Goal: Task Accomplishment & Management: Use online tool/utility

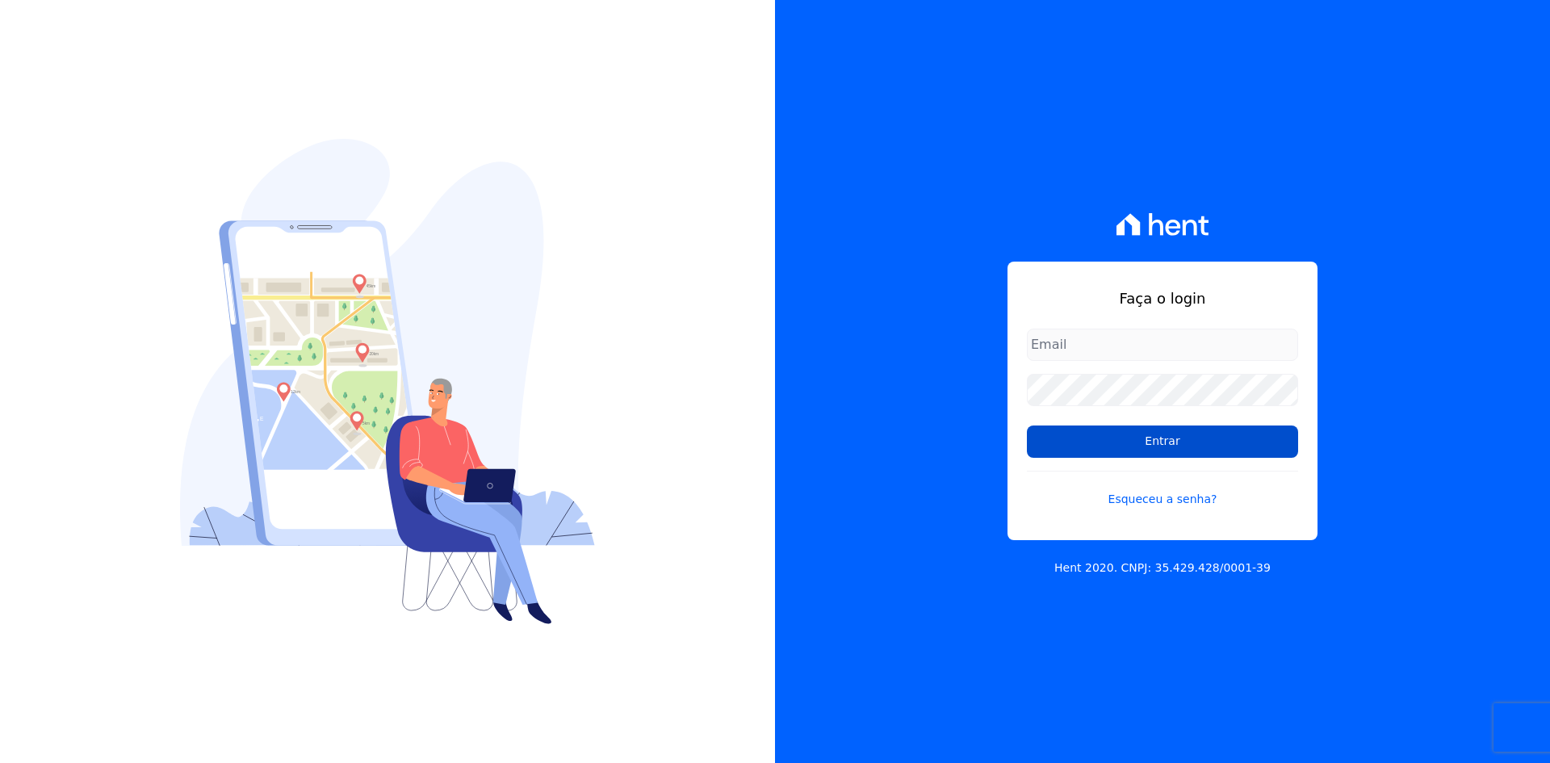
type input "[EMAIL_ADDRESS][DOMAIN_NAME]"
click at [1162, 441] on input "Entrar" at bounding box center [1162, 442] width 271 height 32
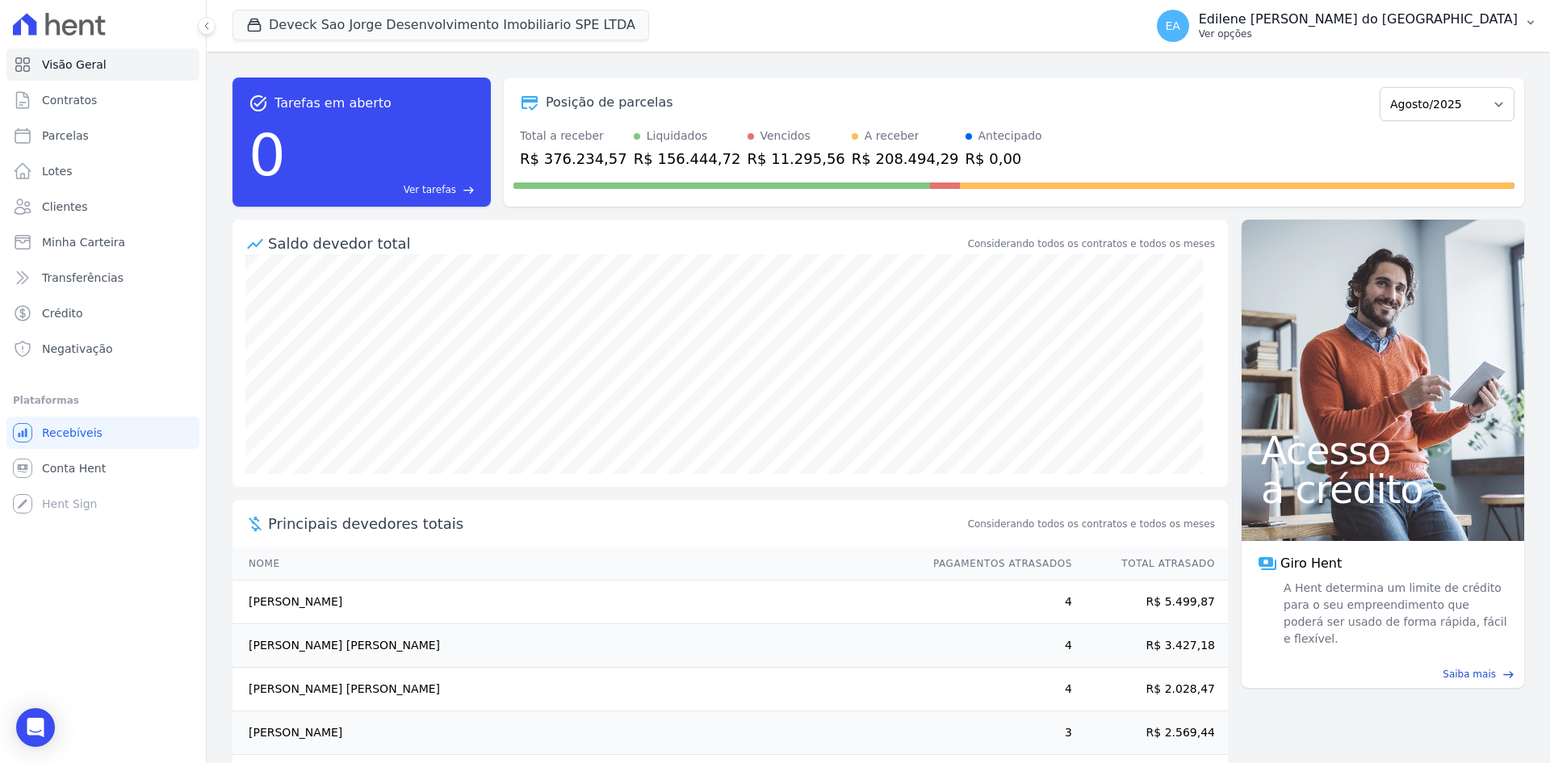
click at [1303, 36] on p "Ver opções" at bounding box center [1358, 33] width 319 height 13
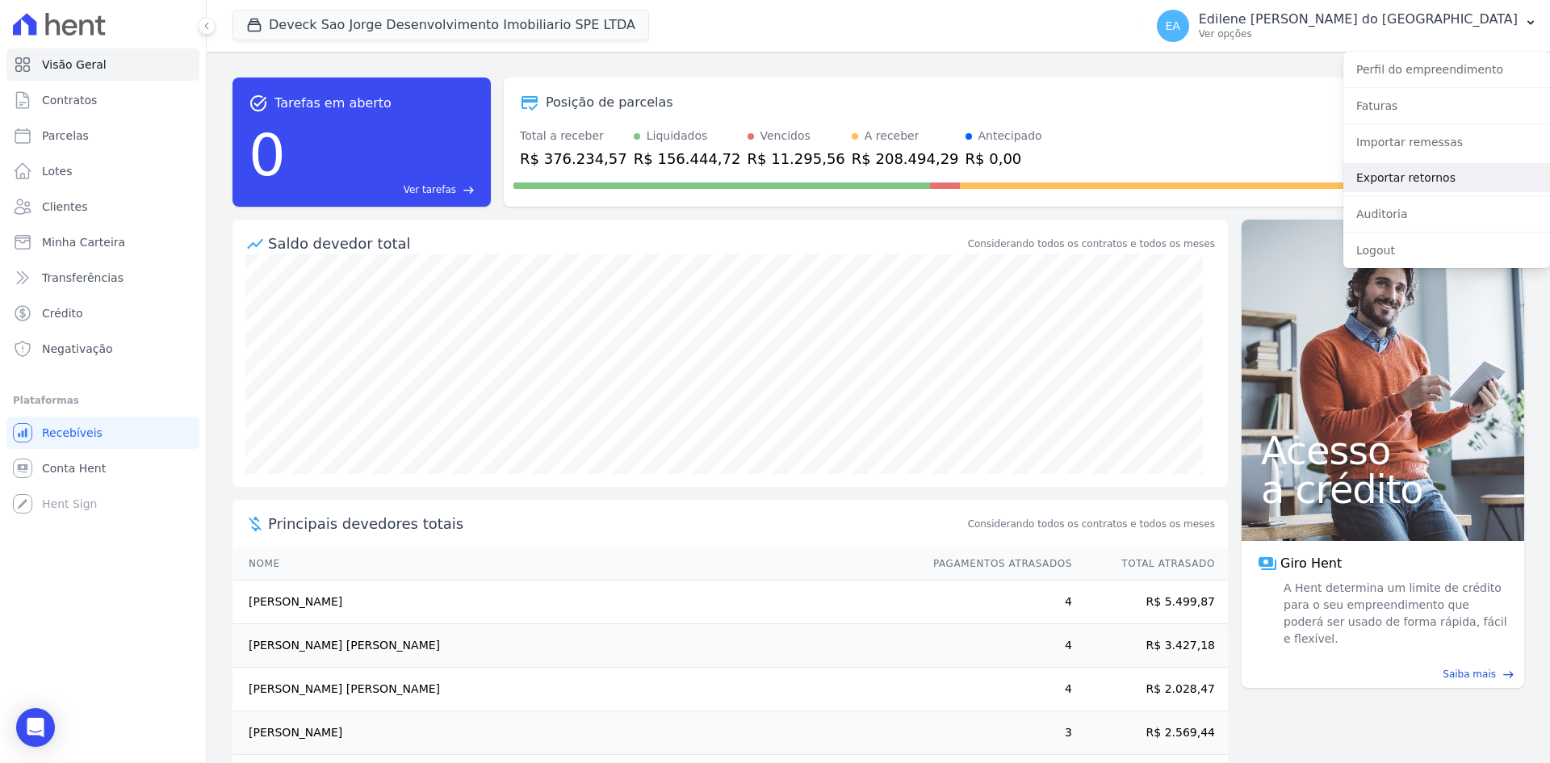
click at [1369, 178] on link "Exportar retornos" at bounding box center [1447, 177] width 207 height 29
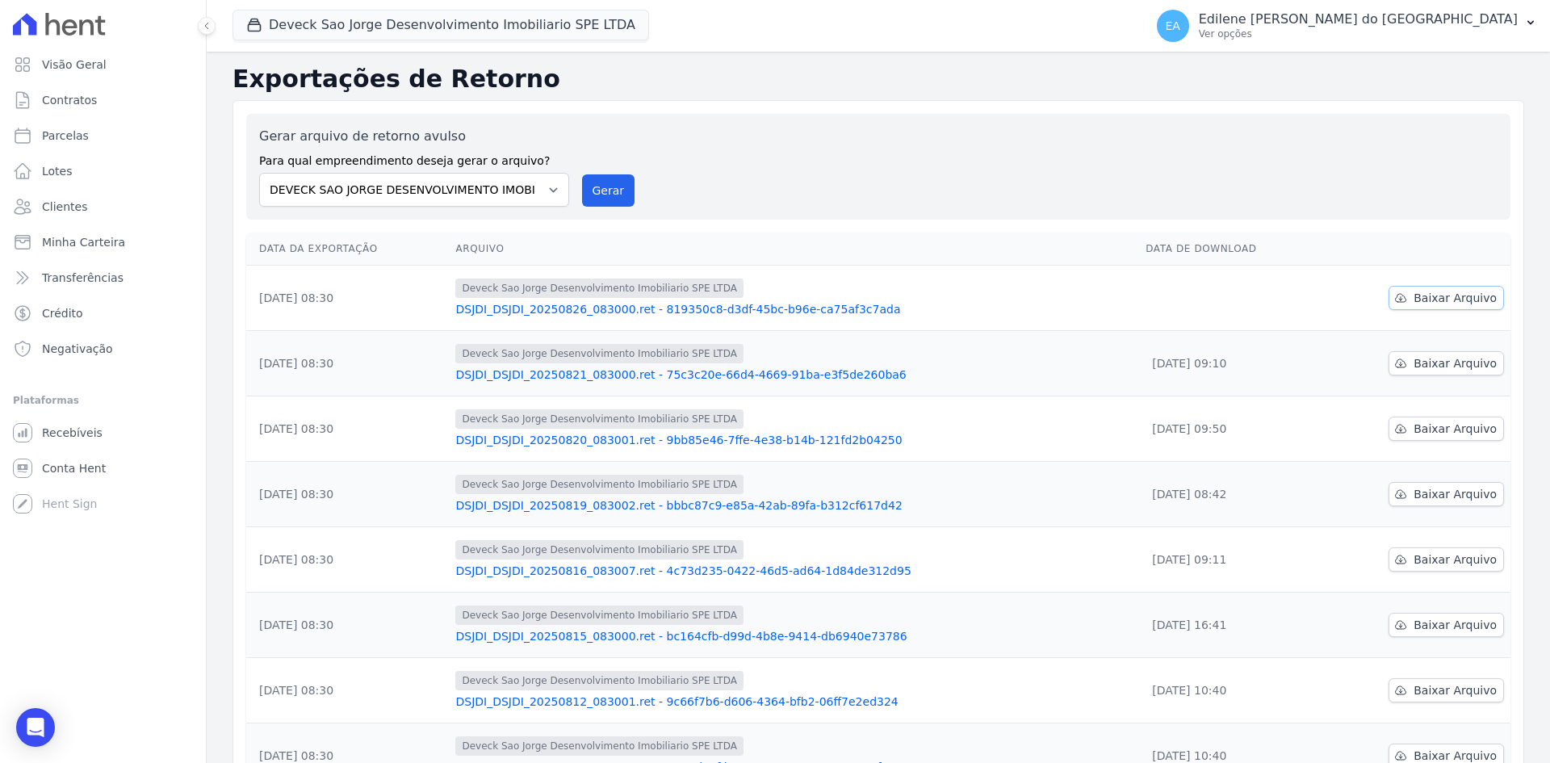
click at [1454, 296] on span "Baixar Arquivo" at bounding box center [1455, 298] width 83 height 16
